Goal: Obtain resource: Download file/media

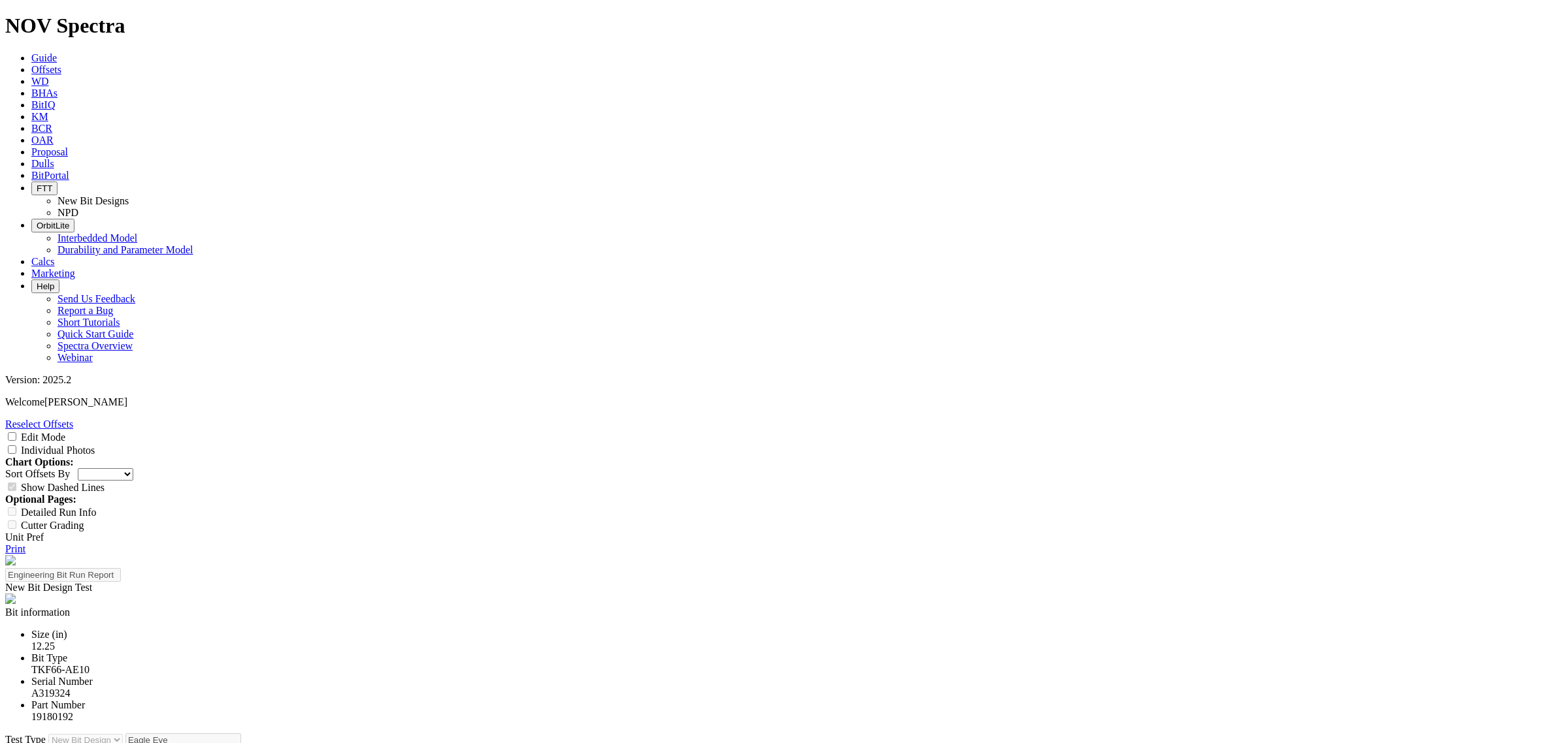
select select "New Bit Design"
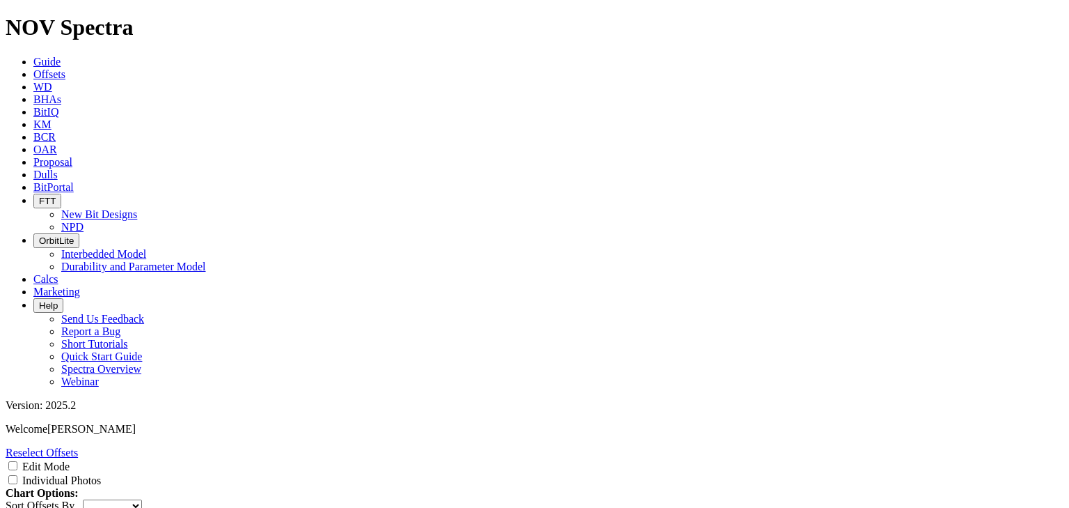
scroll to position [696, 0]
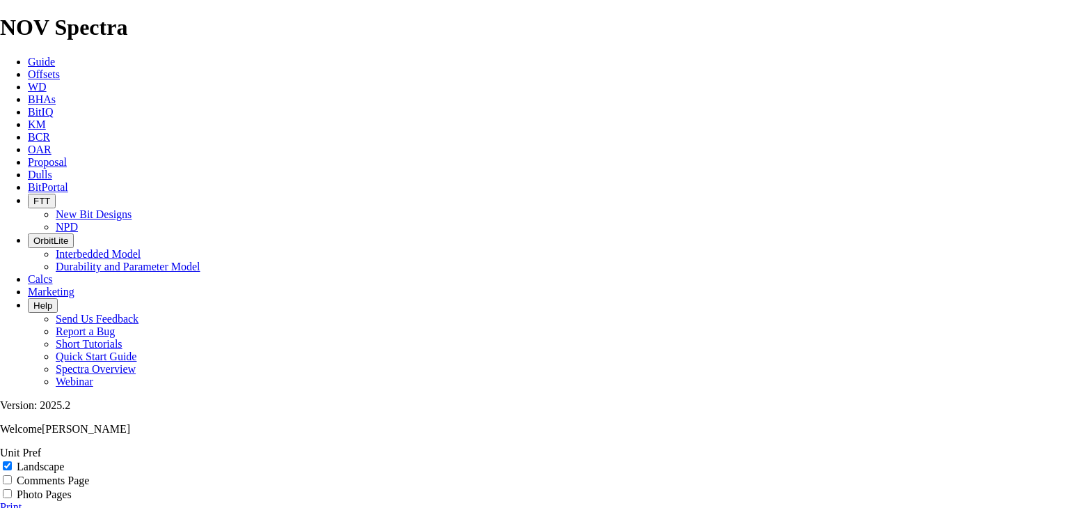
click at [22, 501] on link "Print" at bounding box center [11, 507] width 22 height 12
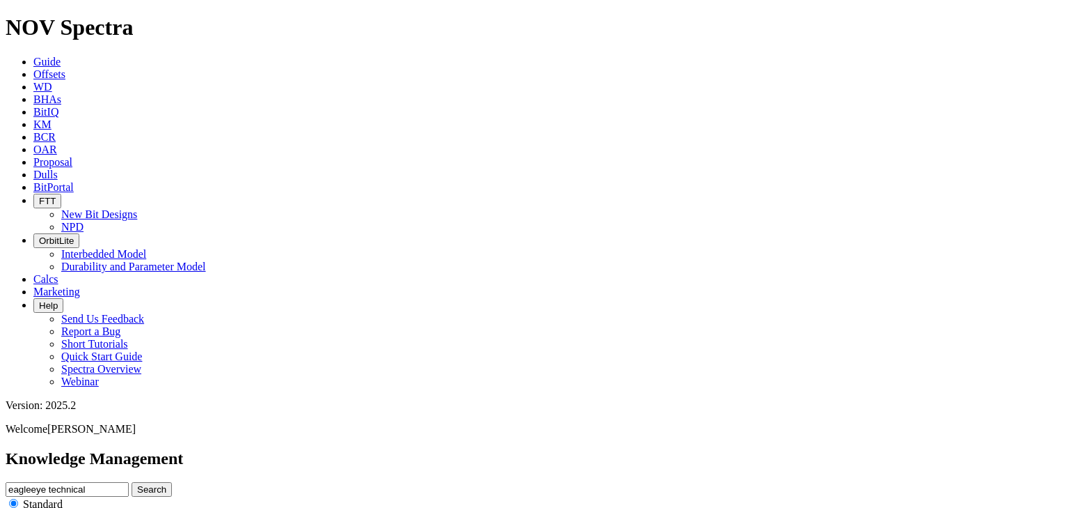
scroll to position [144, 0]
